Goal: Obtain resource: Download file/media

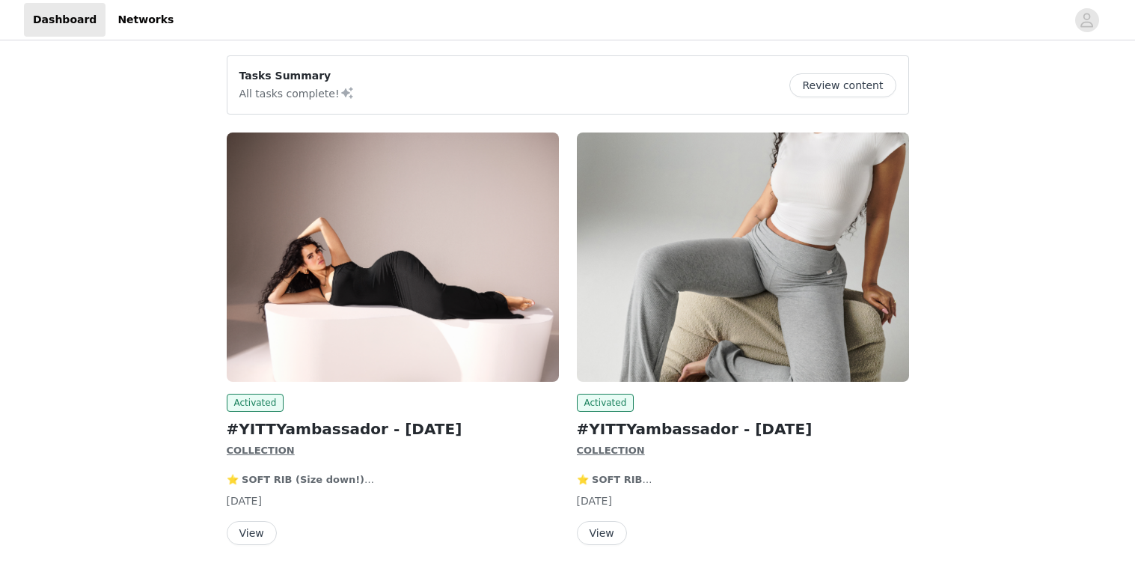
click at [246, 532] on button "View" at bounding box center [252, 533] width 50 height 24
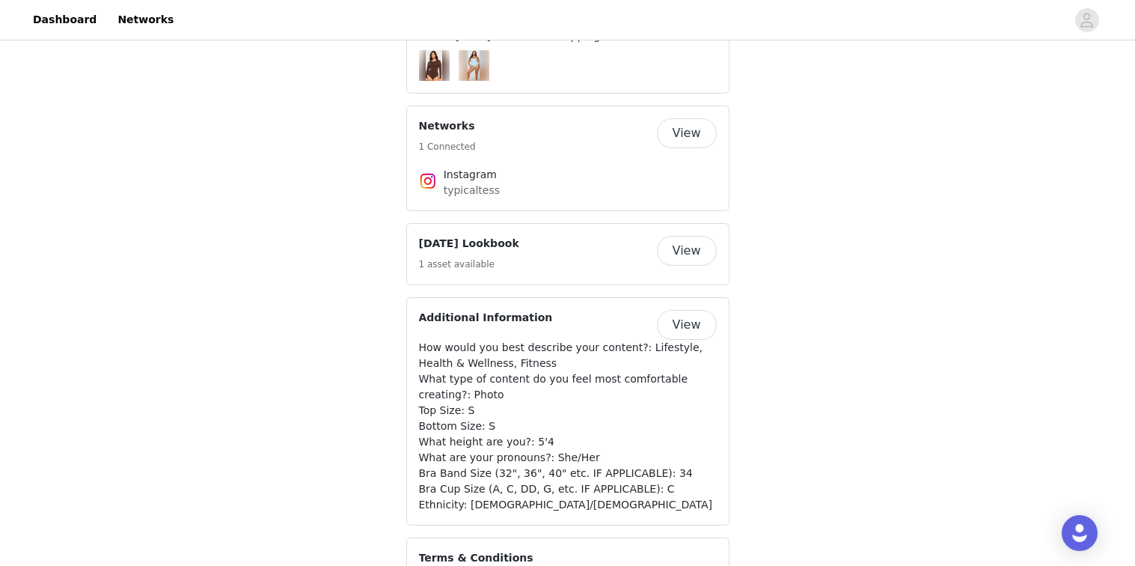
scroll to position [1065, 0]
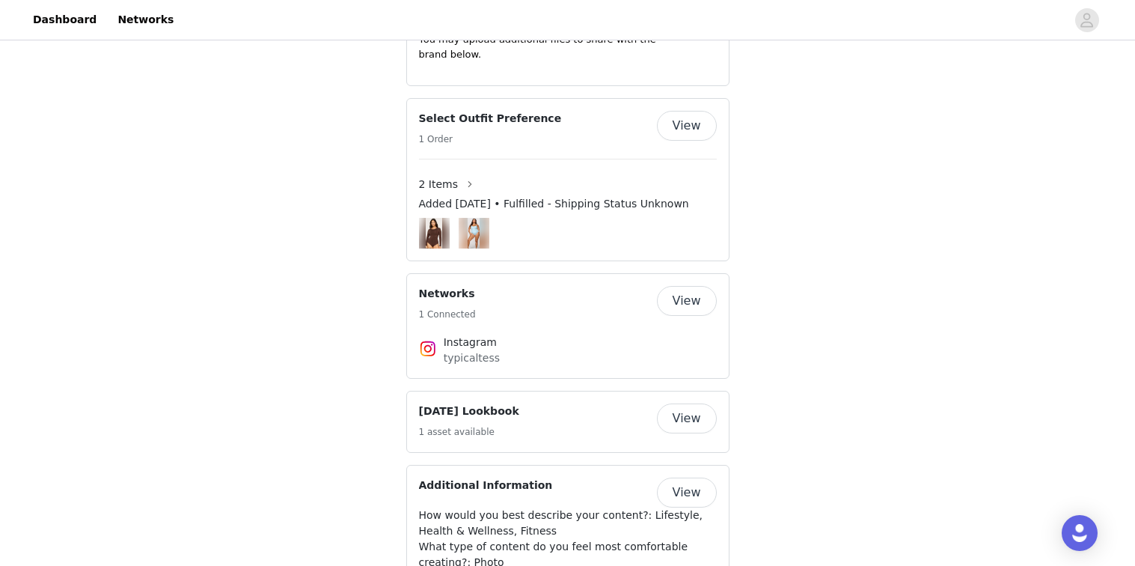
click at [688, 428] on button "View" at bounding box center [687, 418] width 60 height 30
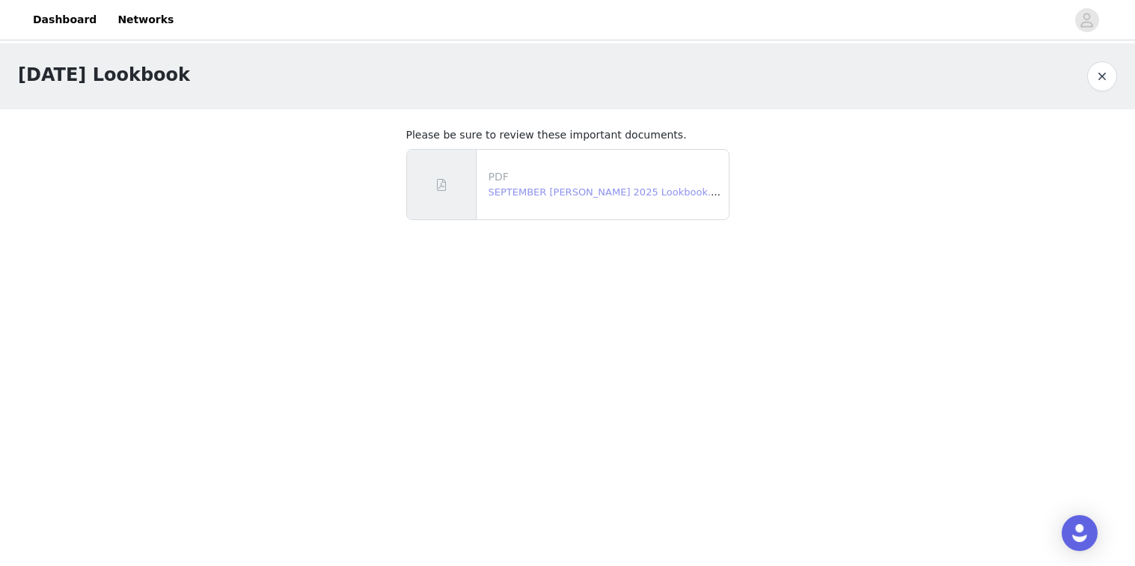
click at [557, 186] on link "SEPTEMBER [PERSON_NAME] 2025 Lookbook.pdf" at bounding box center [608, 191] width 239 height 11
click at [46, 23] on link "Dashboard" at bounding box center [65, 20] width 82 height 34
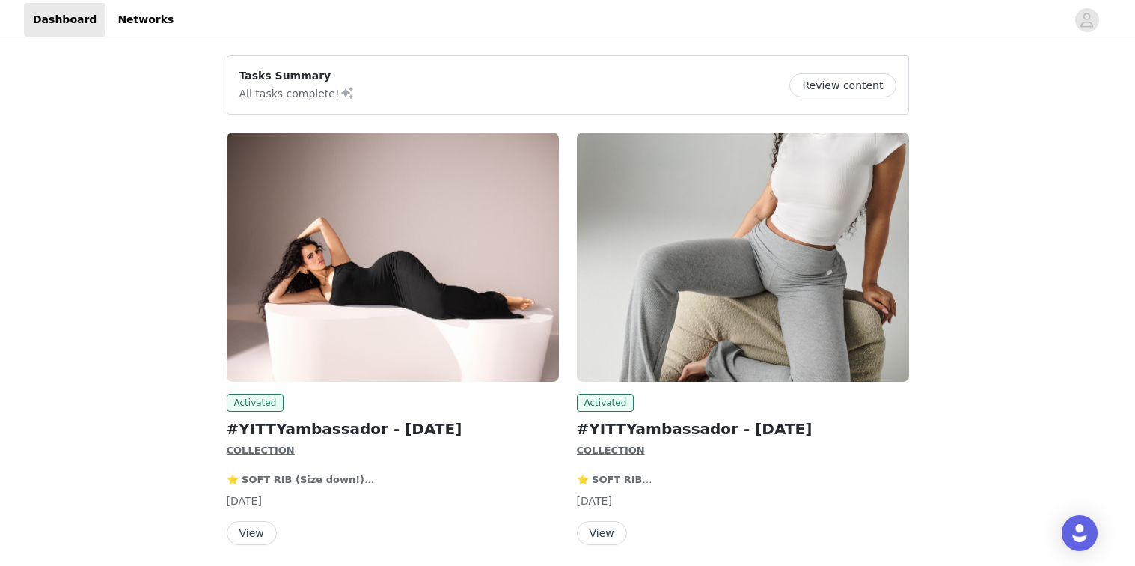
click at [795, 315] on img at bounding box center [743, 256] width 332 height 249
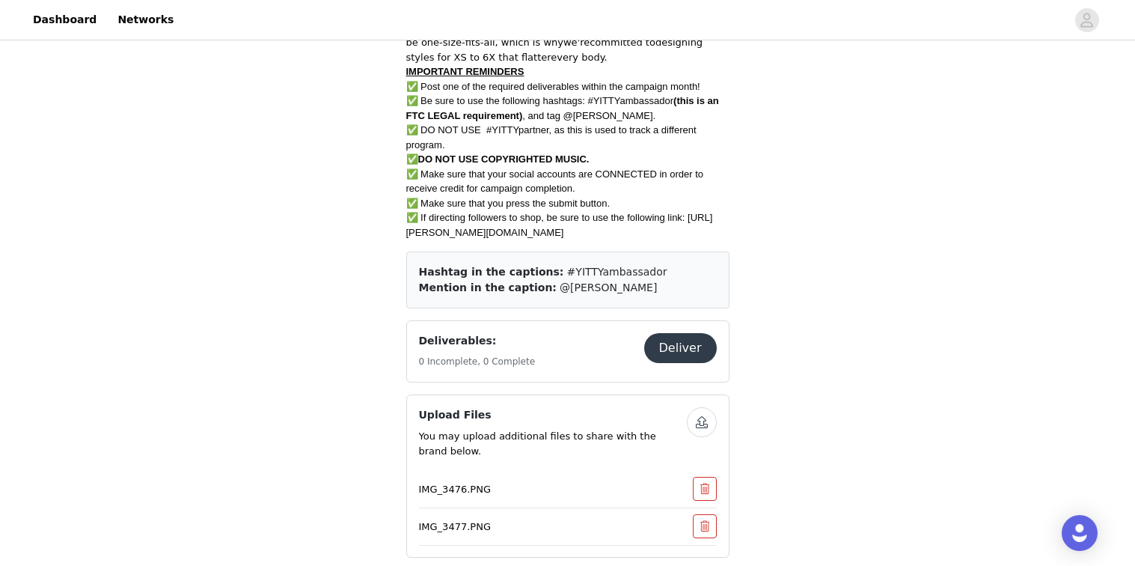
scroll to position [977, 0]
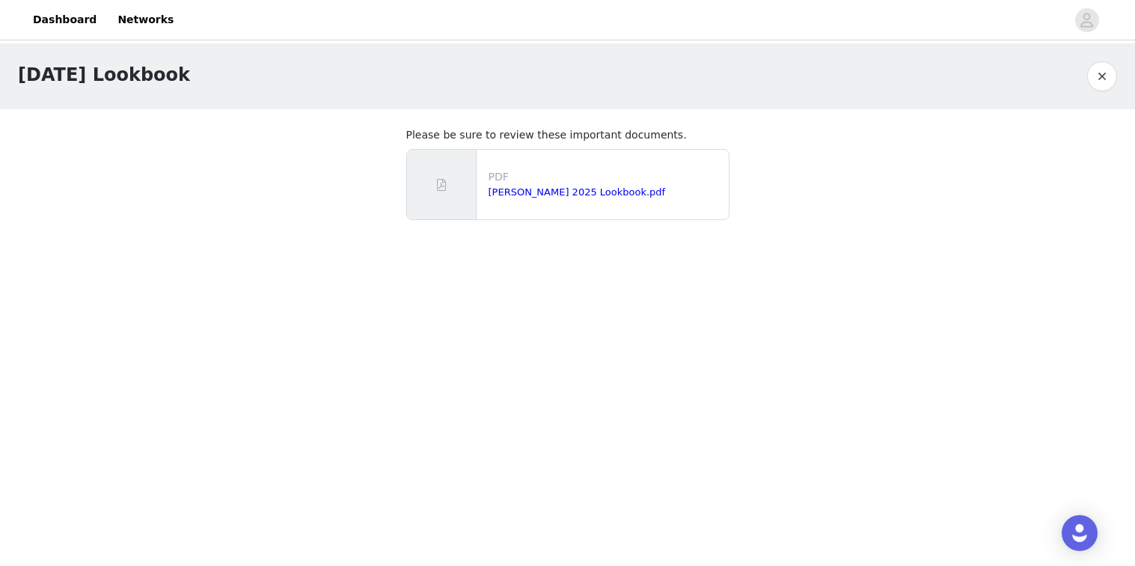
click at [528, 180] on p "PDF" at bounding box center [606, 177] width 234 height 16
click at [525, 198] on div "[PERSON_NAME] 2025 Lookbook.pdf" at bounding box center [606, 192] width 234 height 15
click at [514, 191] on link "[PERSON_NAME] 2025 Lookbook.pdf" at bounding box center [577, 191] width 177 height 11
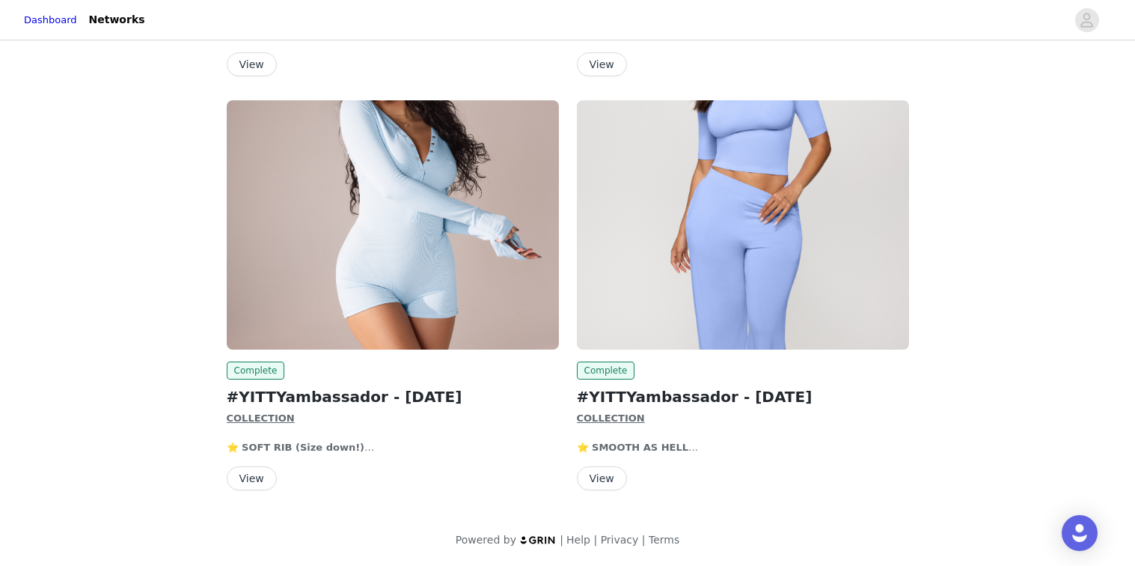
scroll to position [461, 0]
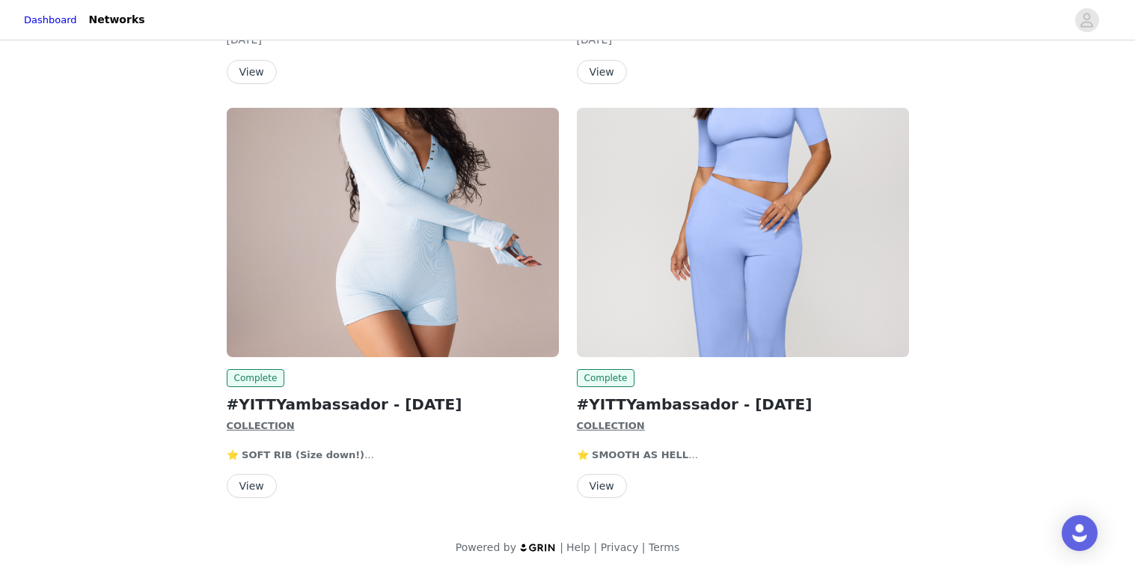
click at [256, 489] on button "View" at bounding box center [252, 486] width 50 height 24
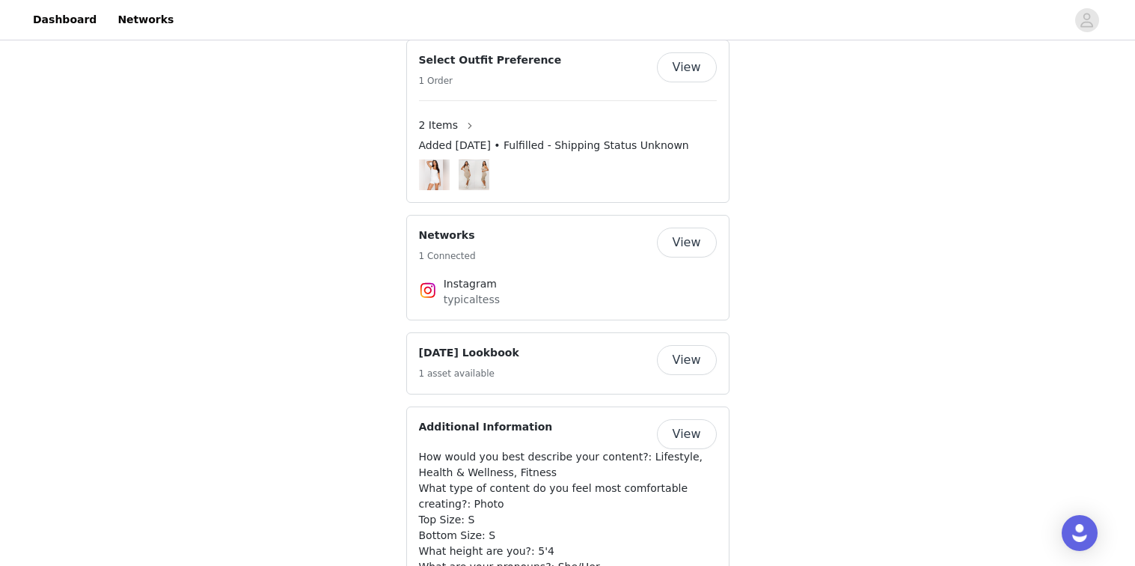
scroll to position [1358, 0]
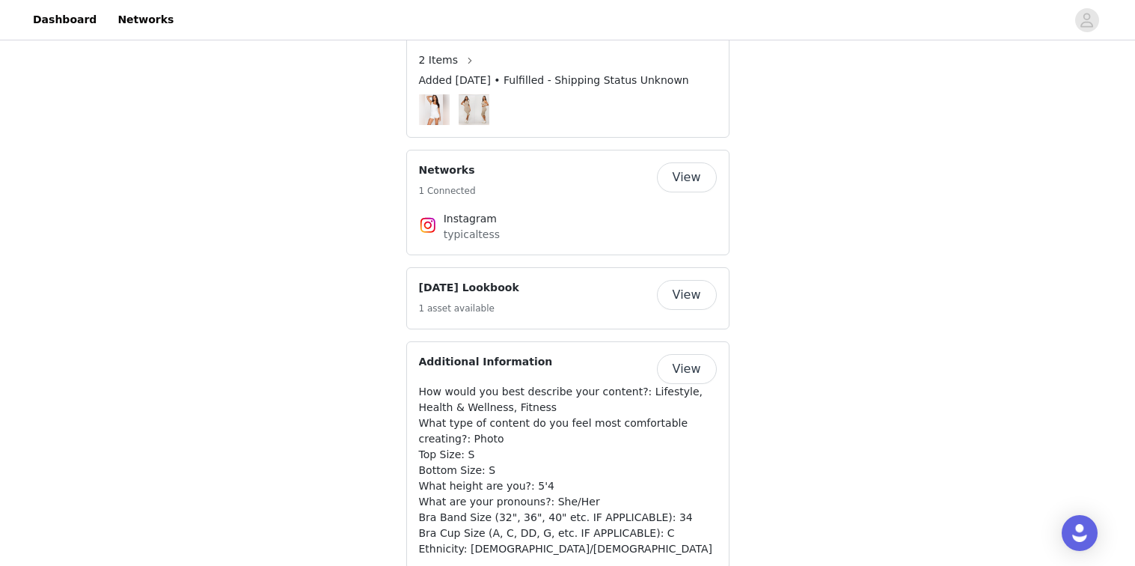
click at [682, 306] on button "View" at bounding box center [687, 295] width 60 height 30
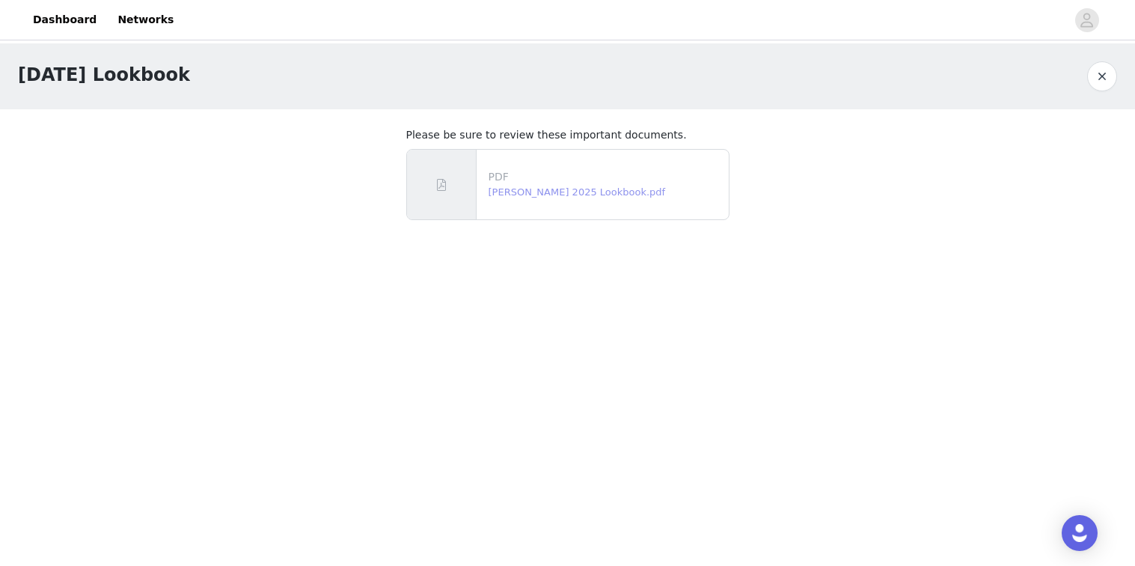
click at [522, 193] on link "AUGUST YITTY 2025 Lookbook.pdf" at bounding box center [577, 191] width 177 height 11
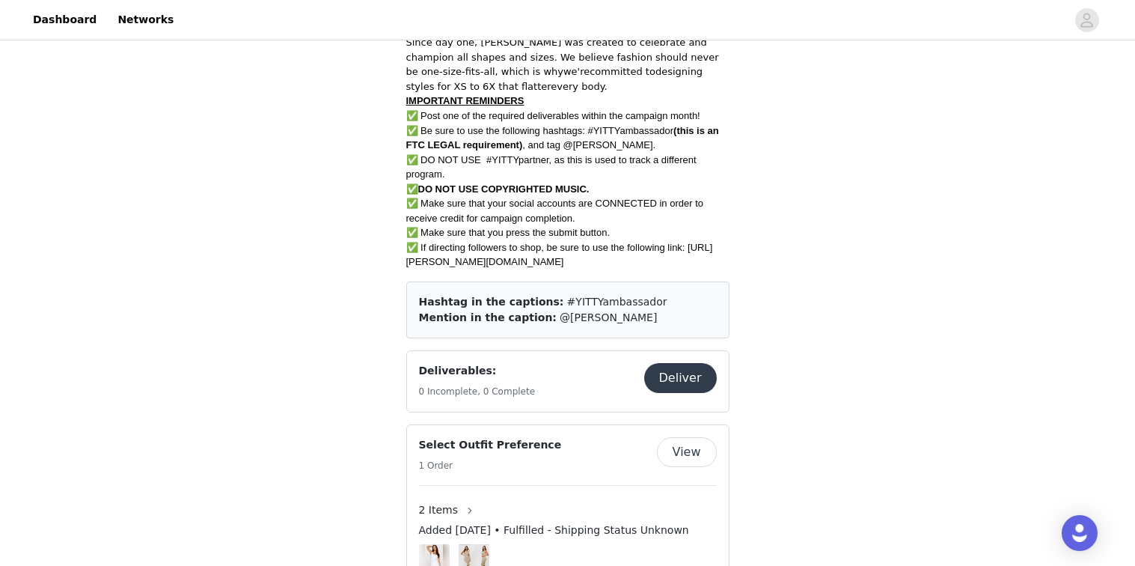
scroll to position [218, 0]
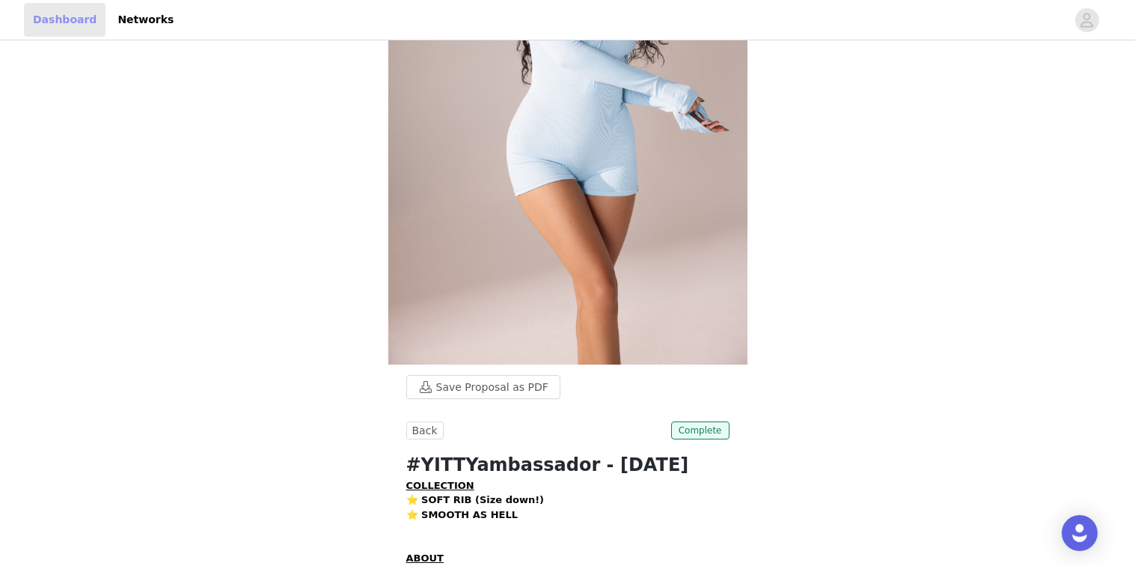
click at [55, 33] on link "Dashboard" at bounding box center [65, 20] width 82 height 34
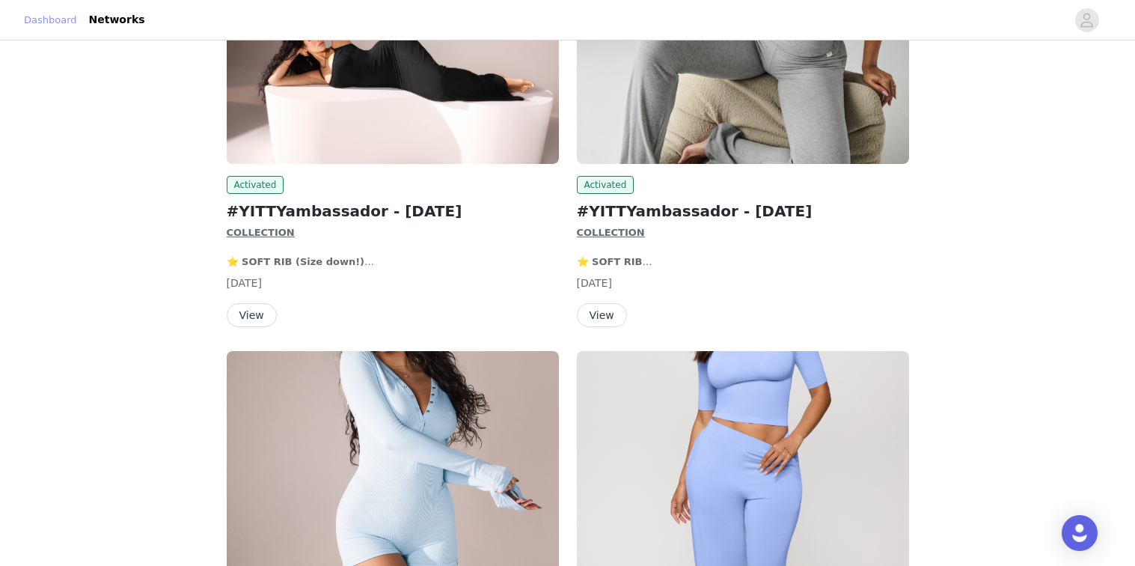
scroll to position [468, 0]
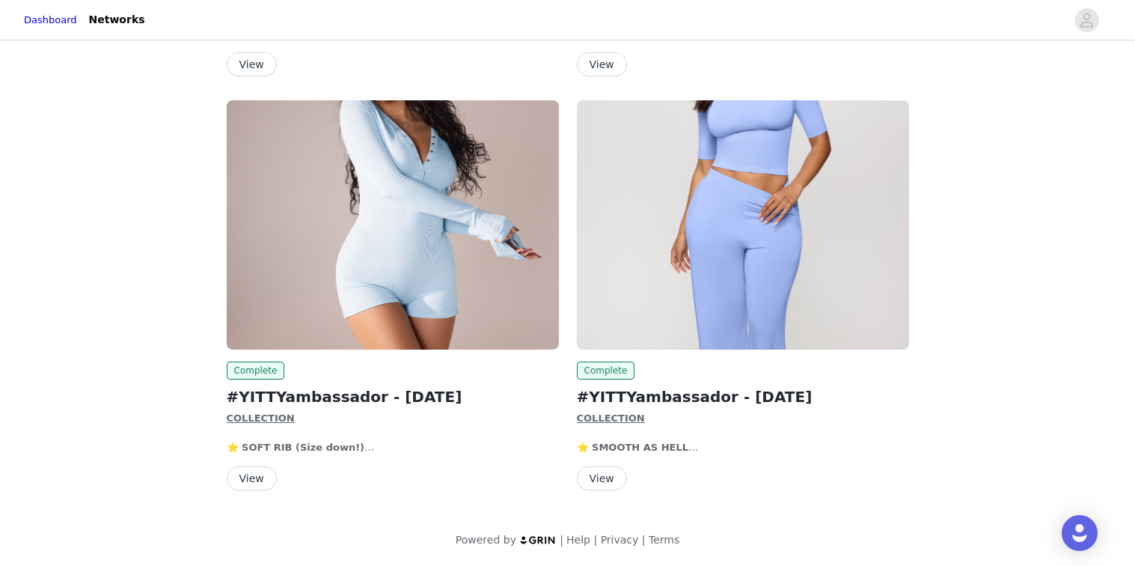
click at [630, 259] on img at bounding box center [743, 224] width 332 height 249
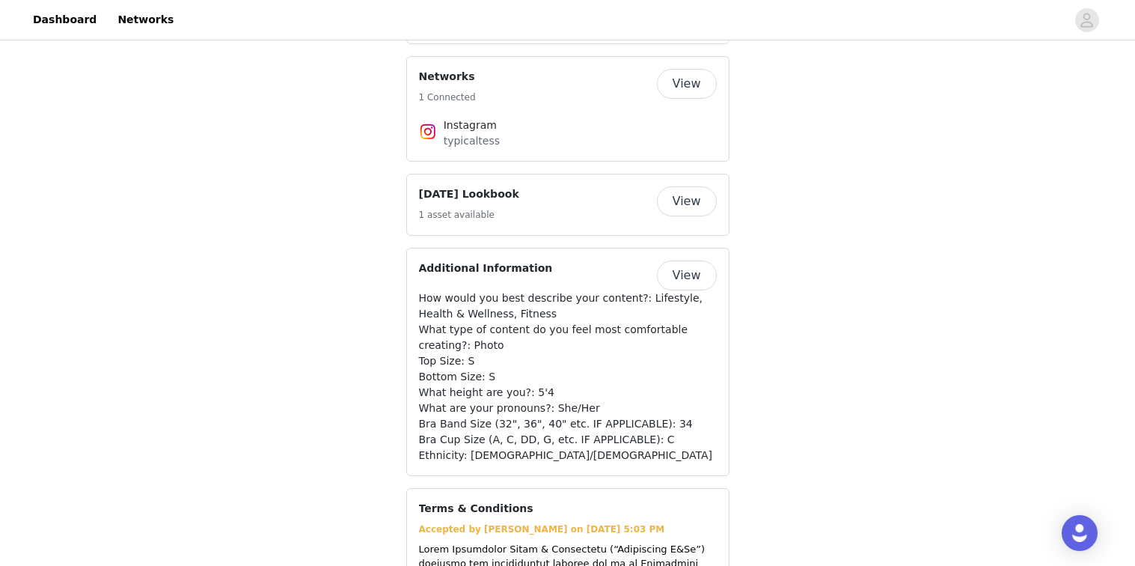
scroll to position [1290, 0]
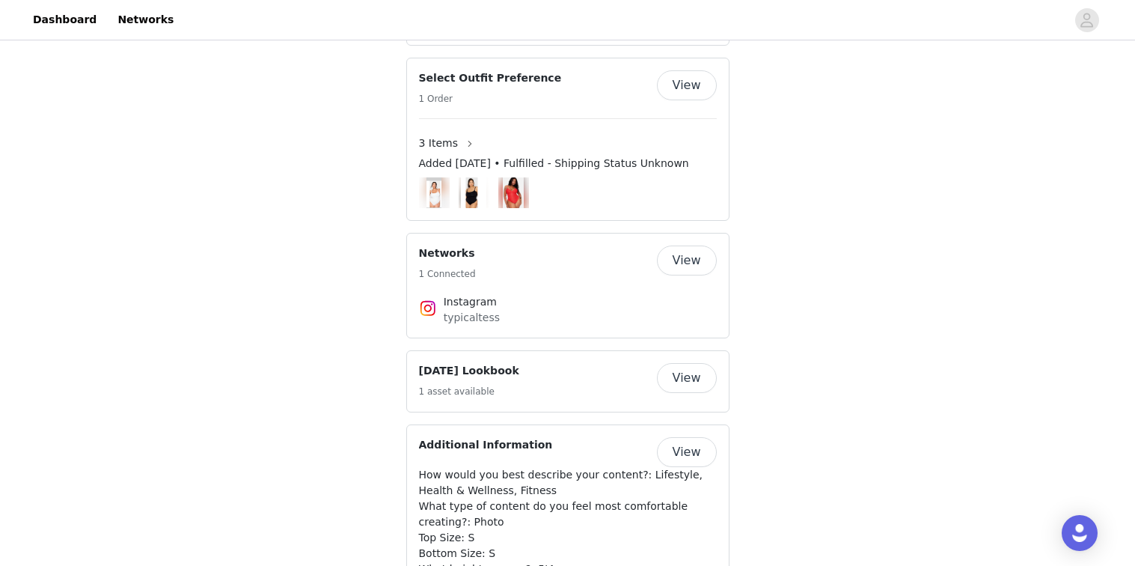
click at [680, 387] on button "View" at bounding box center [687, 378] width 60 height 30
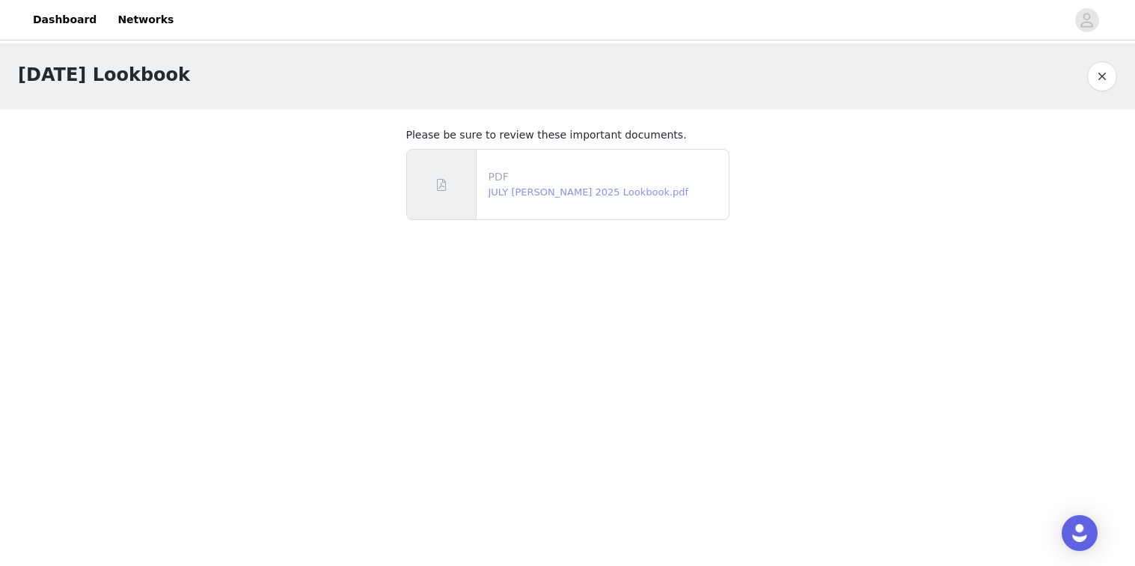
click at [552, 196] on link "JULY YITTY 2025 Lookbook.pdf" at bounding box center [589, 191] width 201 height 11
